Goal: Task Accomplishment & Management: Complete application form

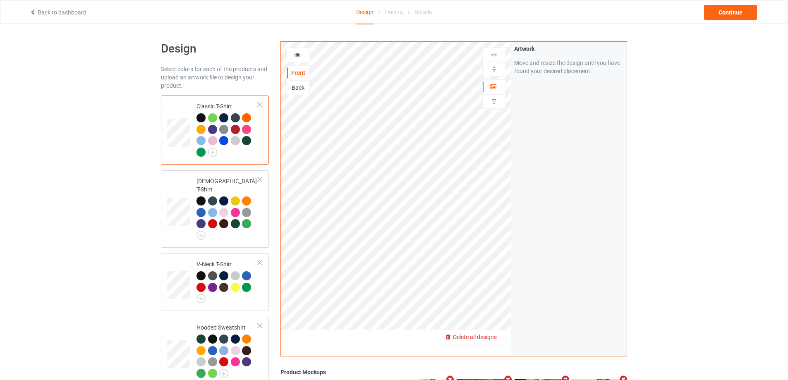
click at [496, 338] on span "Delete all designs" at bounding box center [475, 337] width 44 height 7
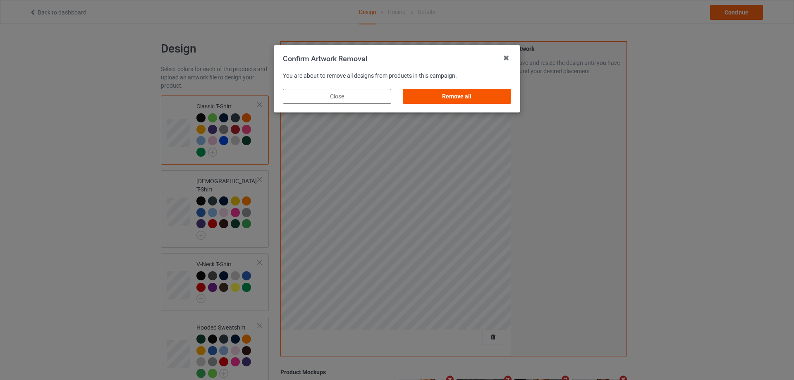
click at [436, 97] on div "Remove all" at bounding box center [457, 96] width 108 height 15
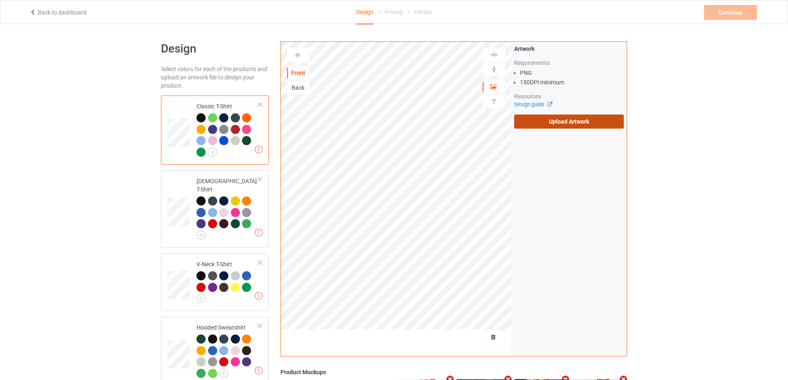
click at [592, 120] on label "Upload Artwork" at bounding box center [569, 122] width 110 height 14
click at [0, 0] on input "Upload Artwork" at bounding box center [0, 0] width 0 height 0
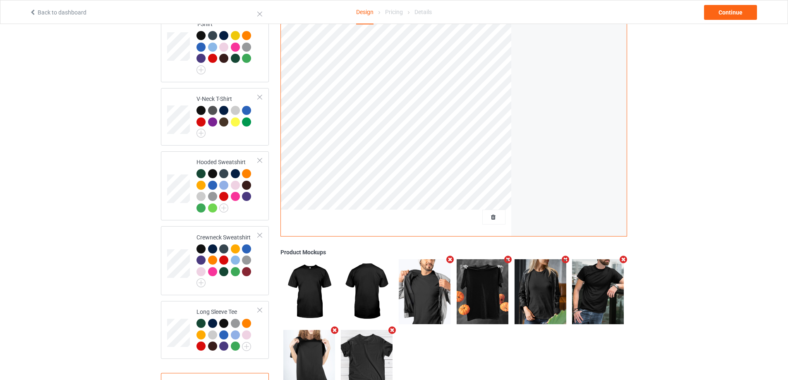
scroll to position [195, 0]
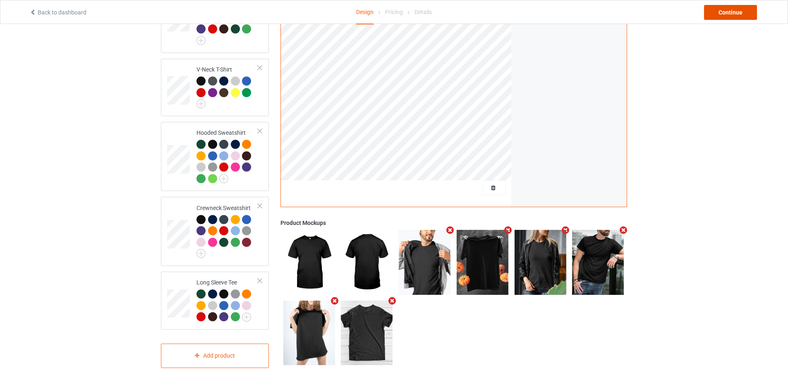
click at [721, 14] on div "Continue" at bounding box center [730, 12] width 53 height 15
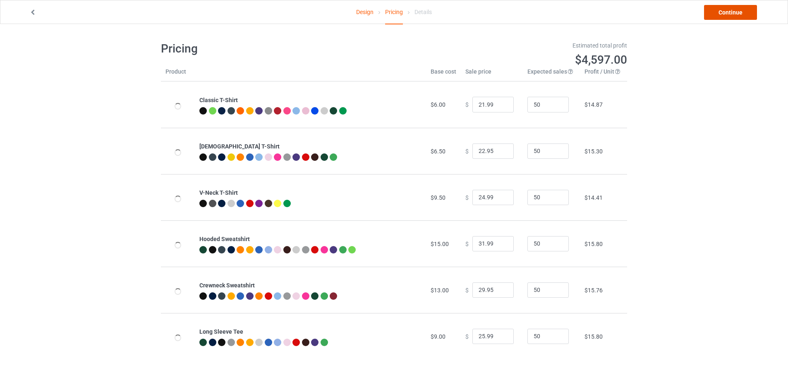
click at [728, 12] on link "Continue" at bounding box center [730, 12] width 53 height 15
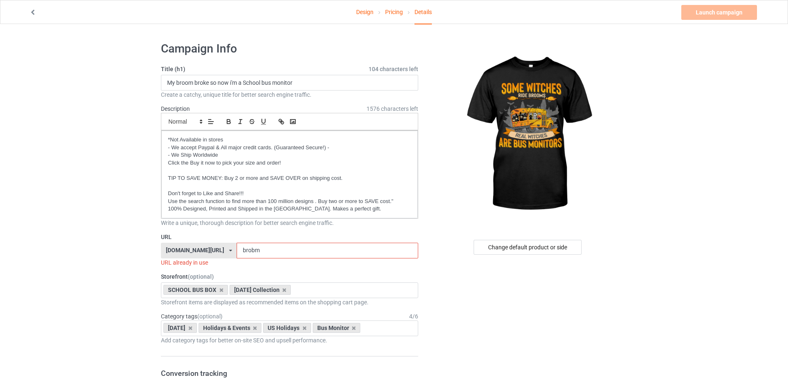
click at [261, 251] on input "brobm" at bounding box center [327, 251] width 181 height 16
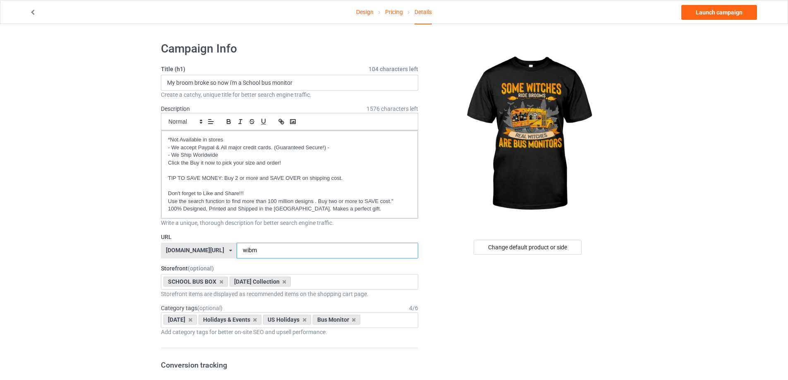
type input "wibm"
click at [254, 84] on input "My broom broke so now i'm a School bus monitor" at bounding box center [289, 83] width 257 height 16
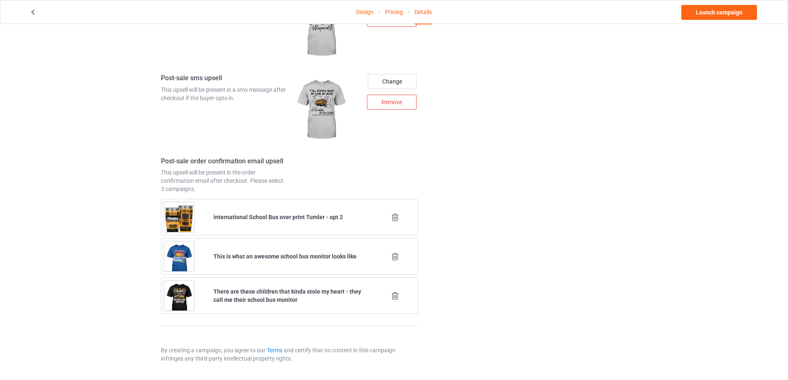
scroll to position [836, 0]
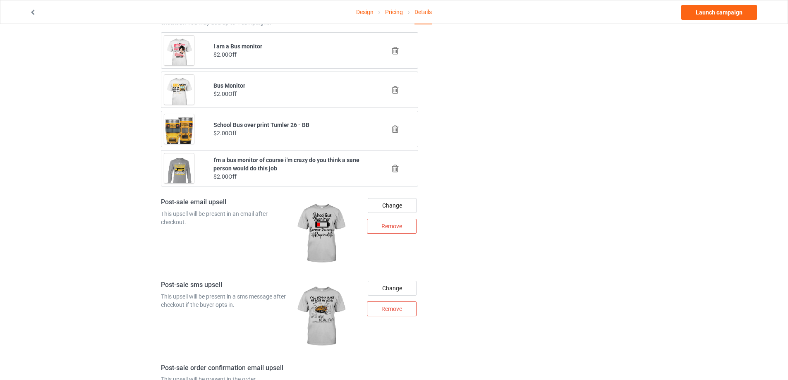
type input "Some witches ride brooms - Real witches are bus monitors"
click at [395, 89] on icon at bounding box center [395, 90] width 10 height 9
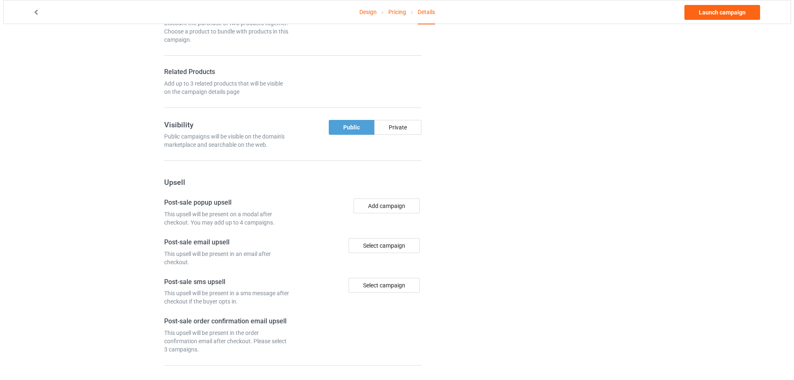
scroll to position [796, 0]
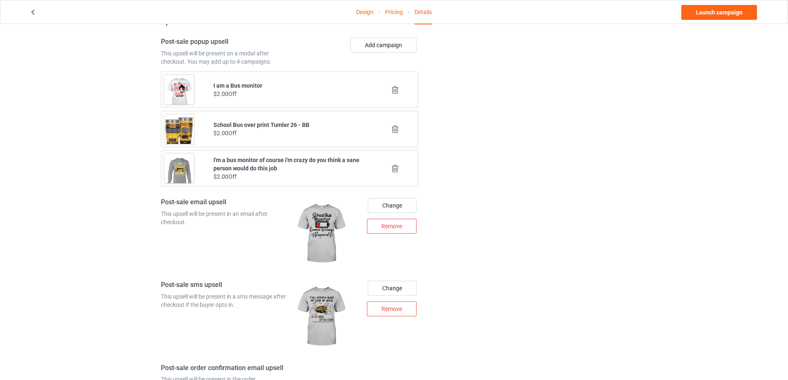
click at [387, 53] on div "Add campaign" at bounding box center [356, 52] width 132 height 28
click at [385, 47] on button "Add campaign" at bounding box center [383, 45] width 66 height 15
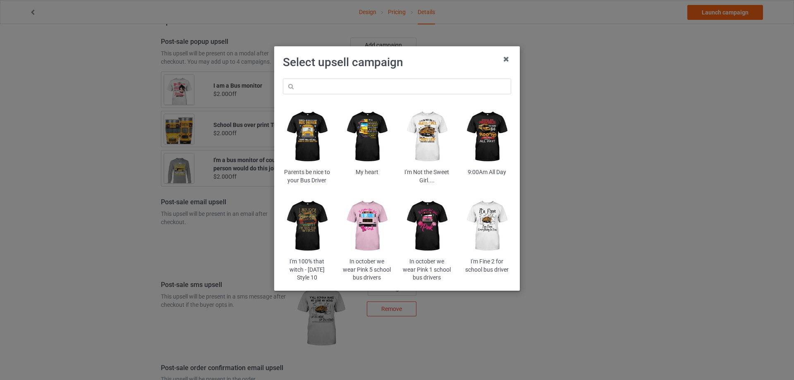
click at [369, 78] on div "Parents be nice to your Bus Driver My heart I'm Not the Sweet Girl.... 9:00Am A…" at bounding box center [397, 180] width 240 height 215
click at [365, 85] on input "text" at bounding box center [397, 87] width 228 height 16
paste input "nicoffsb"
type input "nicoffsb"
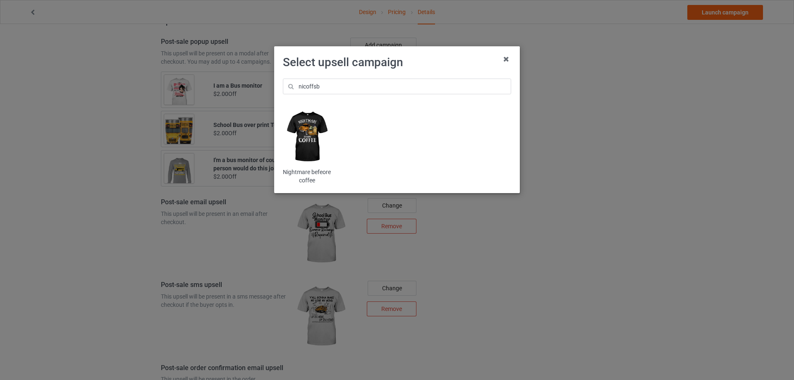
click at [313, 125] on img at bounding box center [307, 137] width 48 height 60
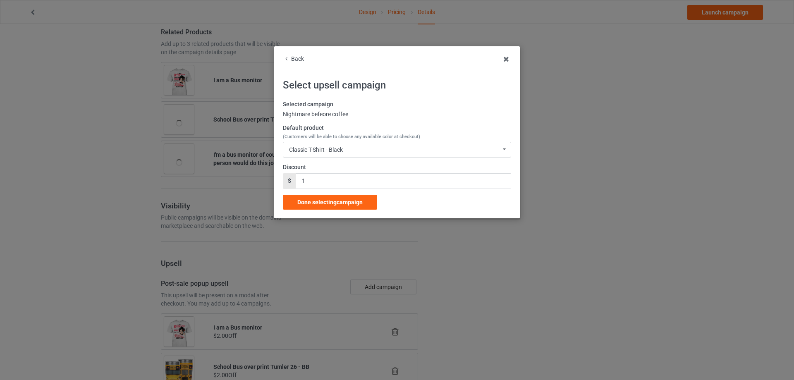
scroll to position [796, 0]
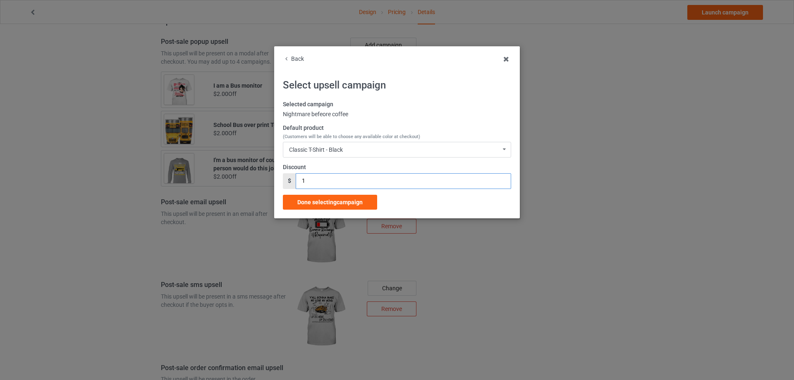
drag, startPoint x: 311, startPoint y: 178, endPoint x: 321, endPoint y: 187, distance: 13.8
click at [303, 181] on input "1" at bounding box center [403, 181] width 215 height 16
type input "2"
drag, startPoint x: 320, startPoint y: 203, endPoint x: 340, endPoint y: 196, distance: 21.5
click at [320, 203] on span "Done selecting campaign" at bounding box center [329, 202] width 65 height 7
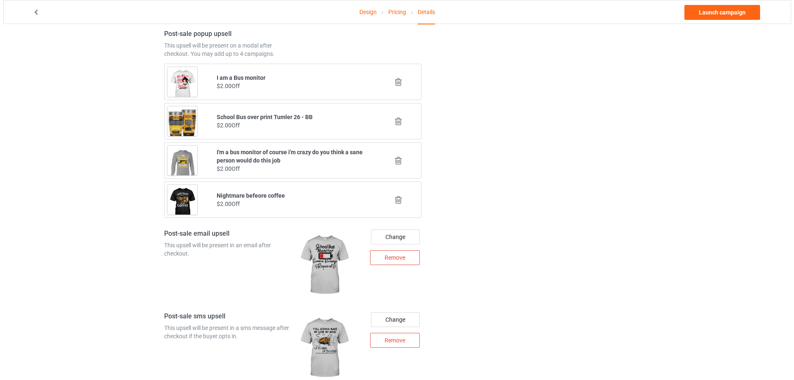
scroll to position [928, 0]
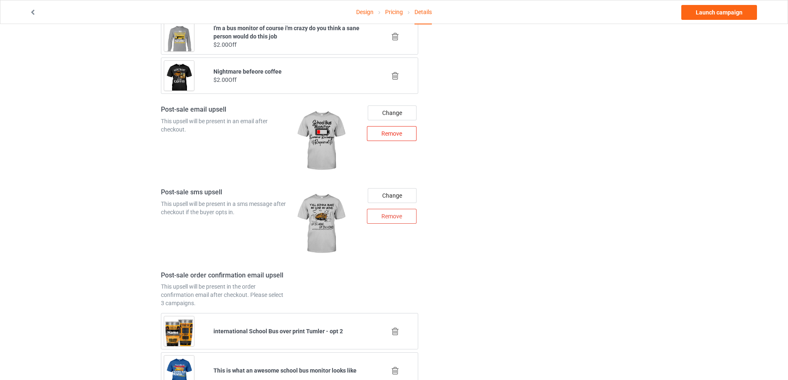
click at [391, 134] on div "Remove" at bounding box center [392, 133] width 50 height 15
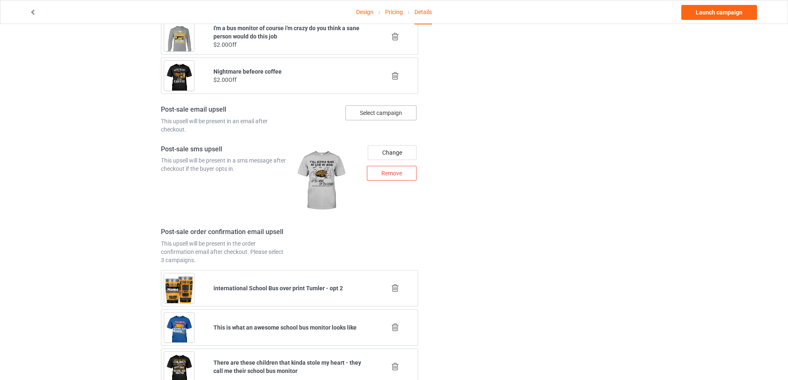
click at [392, 118] on div "Select campaign" at bounding box center [380, 113] width 71 height 15
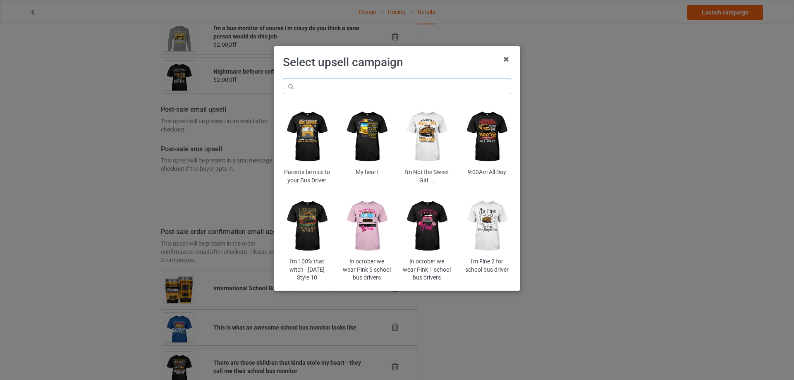
click at [354, 89] on input "text" at bounding box center [397, 87] width 228 height 16
paste input "pioc5b"
type input "pioc5b"
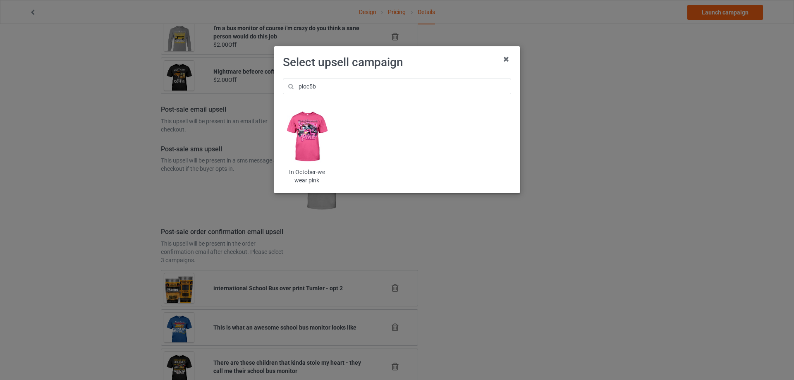
click at [303, 131] on img at bounding box center [307, 137] width 48 height 60
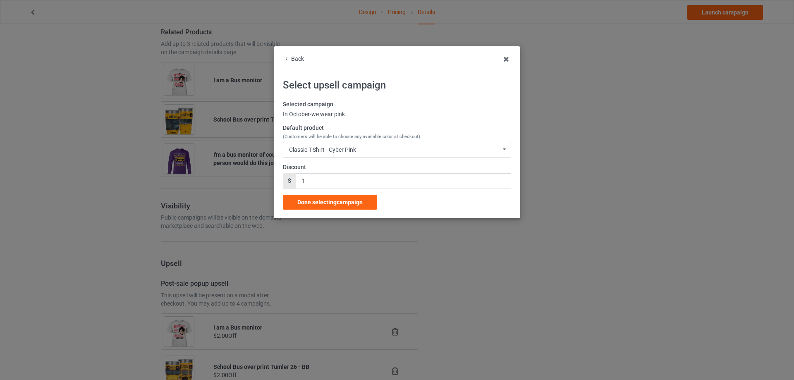
scroll to position [928, 0]
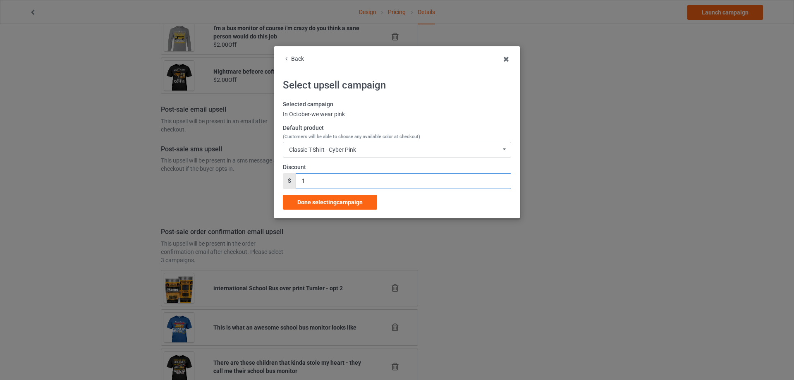
drag, startPoint x: 317, startPoint y: 179, endPoint x: 291, endPoint y: 180, distance: 25.7
click at [291, 180] on div "$ 1" at bounding box center [397, 181] width 228 height 16
type input "2"
click at [315, 198] on div "Done selecting campaign" at bounding box center [330, 202] width 94 height 15
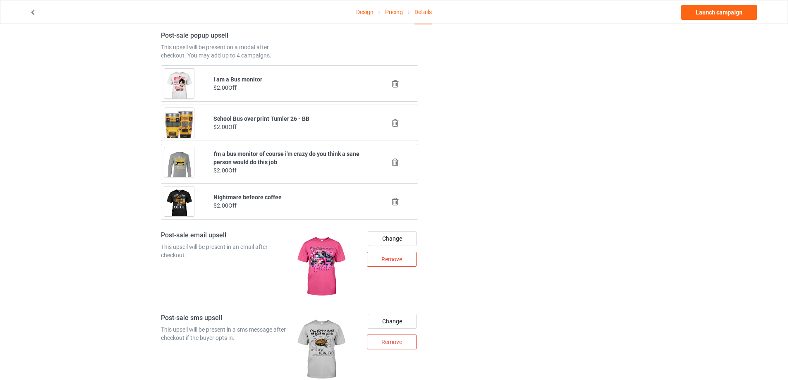
scroll to position [761, 0]
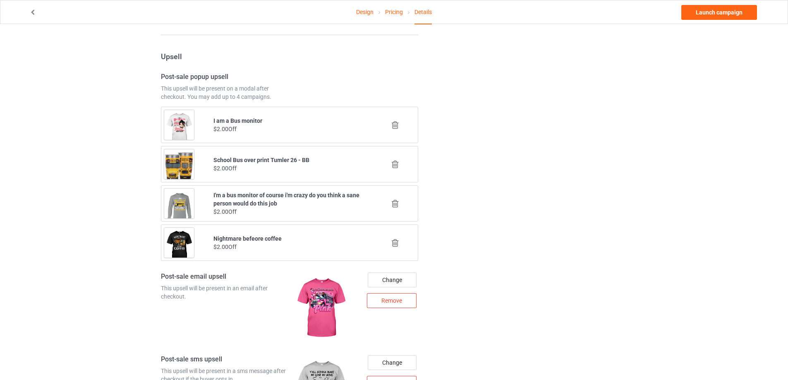
click at [394, 163] on icon at bounding box center [395, 164] width 10 height 9
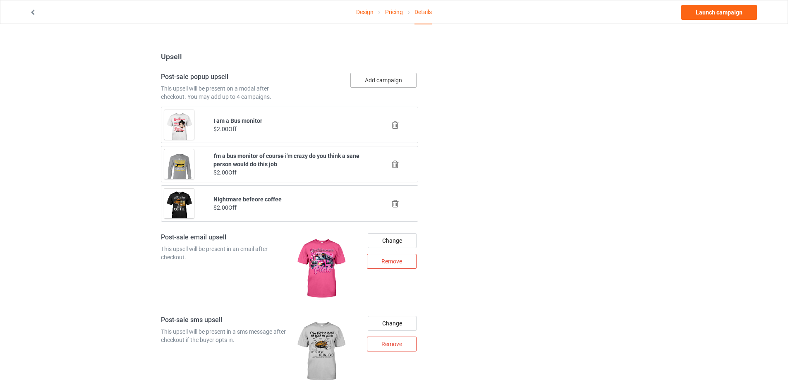
click at [385, 82] on button "Add campaign" at bounding box center [383, 80] width 66 height 15
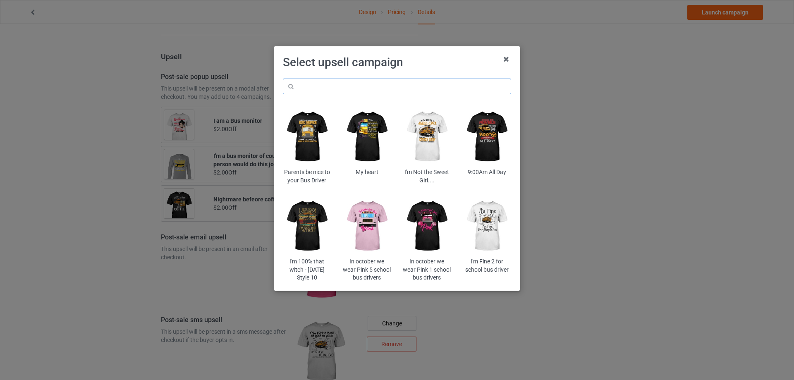
click at [375, 91] on input "text" at bounding box center [397, 87] width 228 height 16
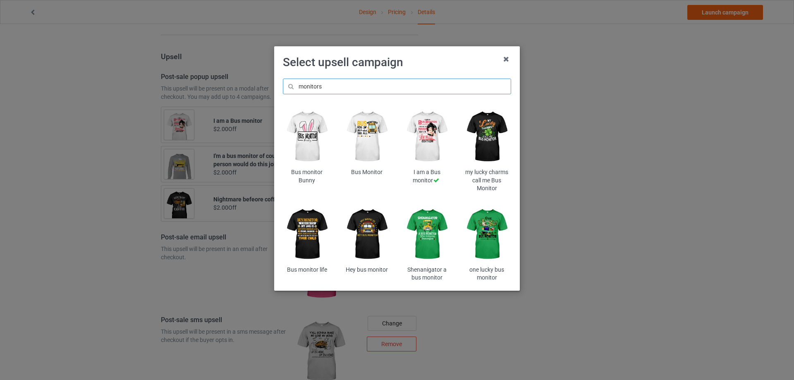
type input "monitors"
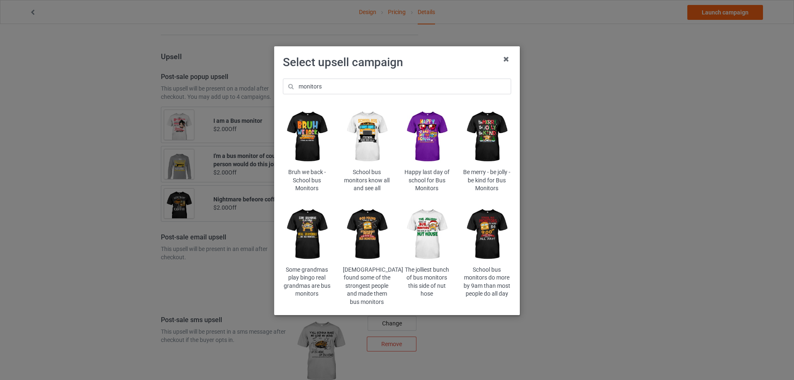
click at [475, 136] on img at bounding box center [487, 137] width 48 height 60
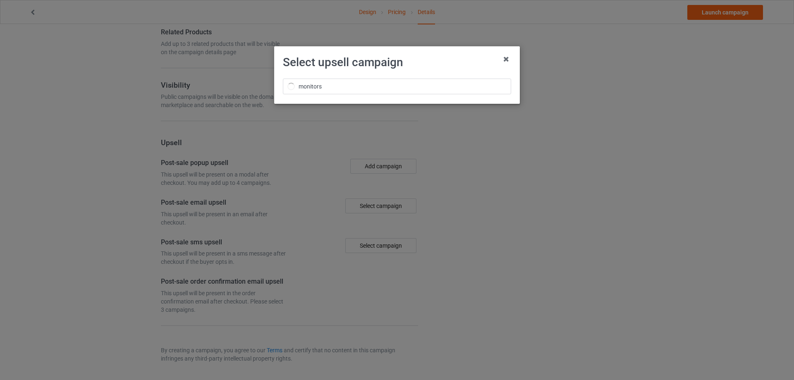
scroll to position [761, 0]
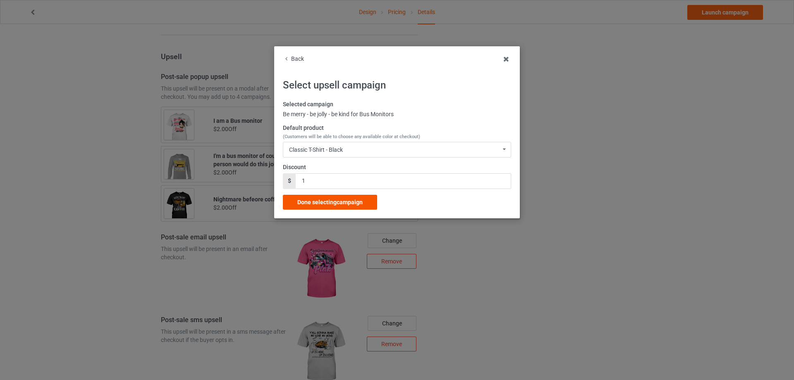
click at [333, 199] on span "Done selecting campaign" at bounding box center [329, 202] width 65 height 7
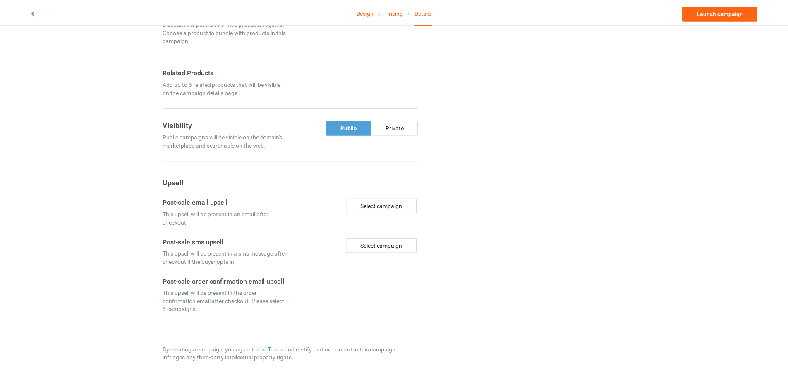
scroll to position [515, 0]
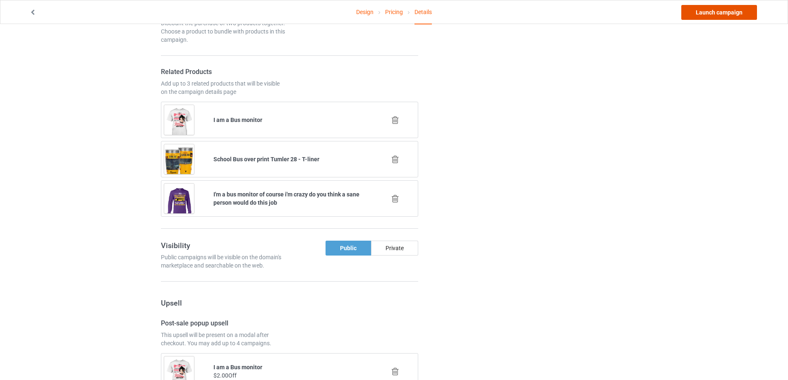
click at [705, 9] on link "Launch campaign" at bounding box center [719, 12] width 76 height 15
